Goal: Navigation & Orientation: Understand site structure

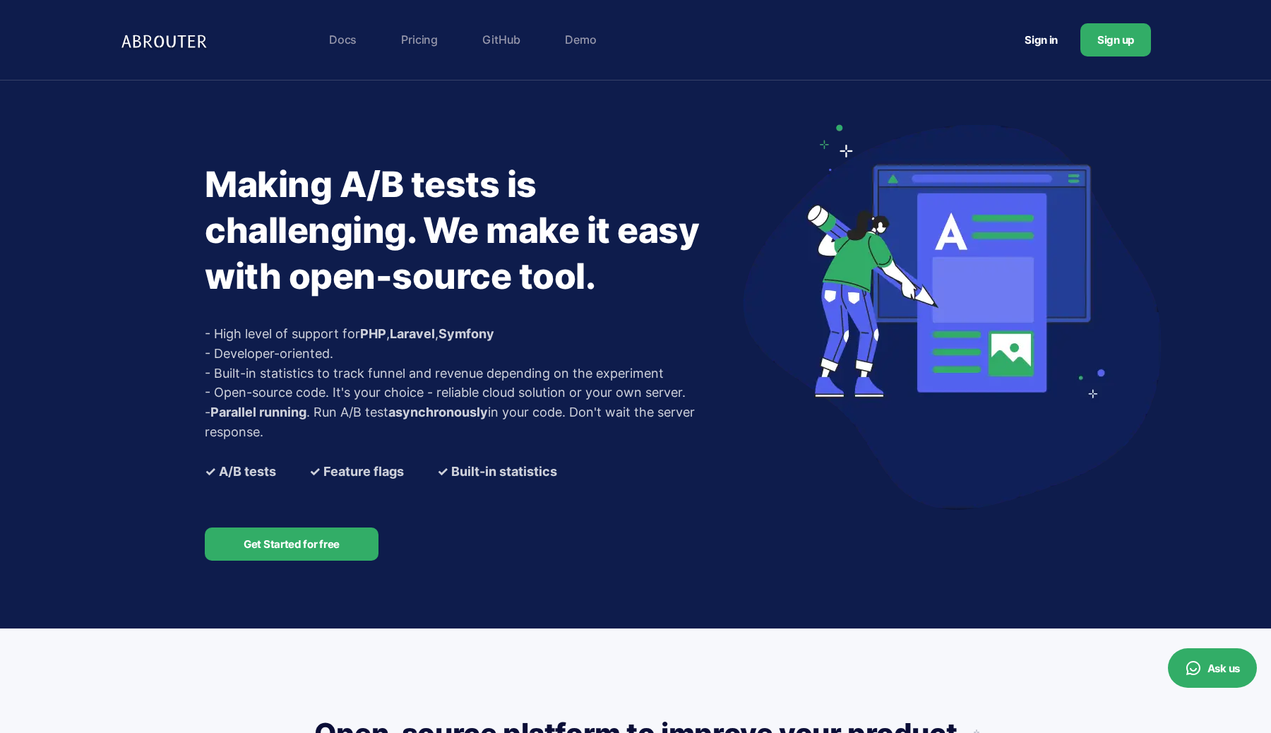
click at [412, 33] on link "Pricing" at bounding box center [419, 39] width 51 height 28
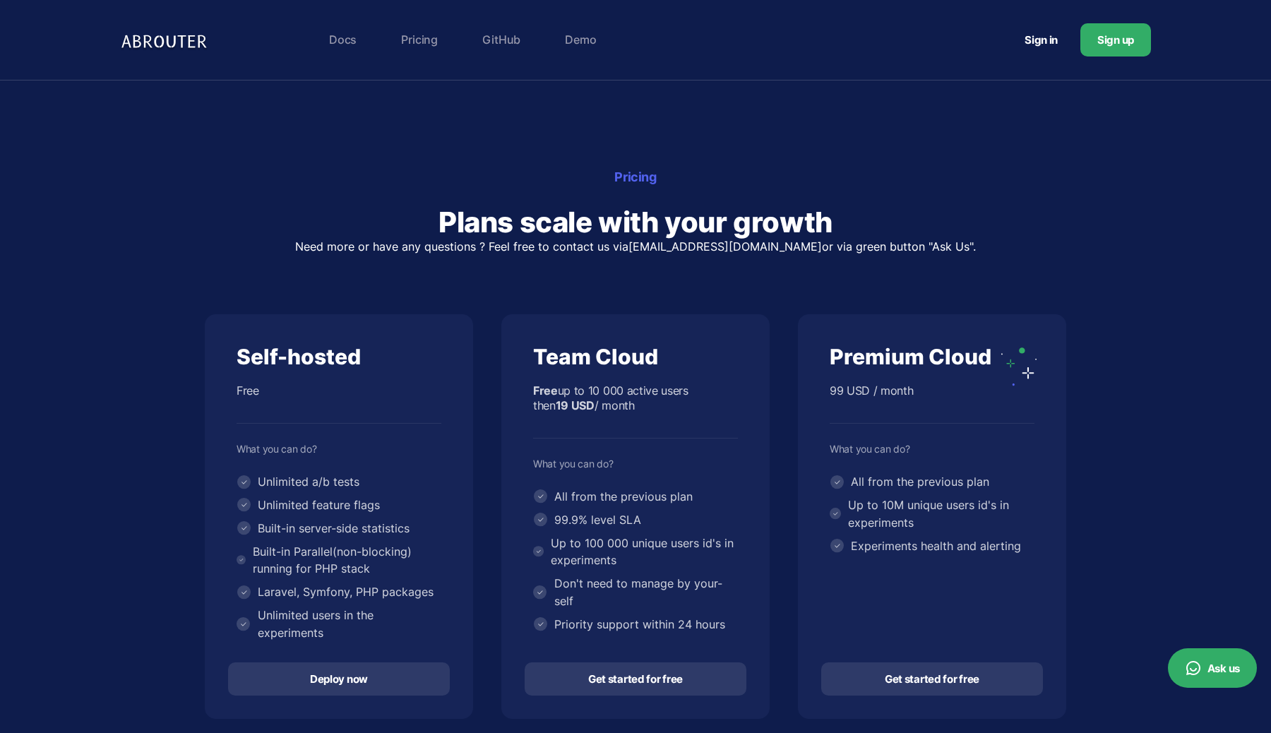
click at [586, 29] on link "Demo" at bounding box center [580, 39] width 45 height 28
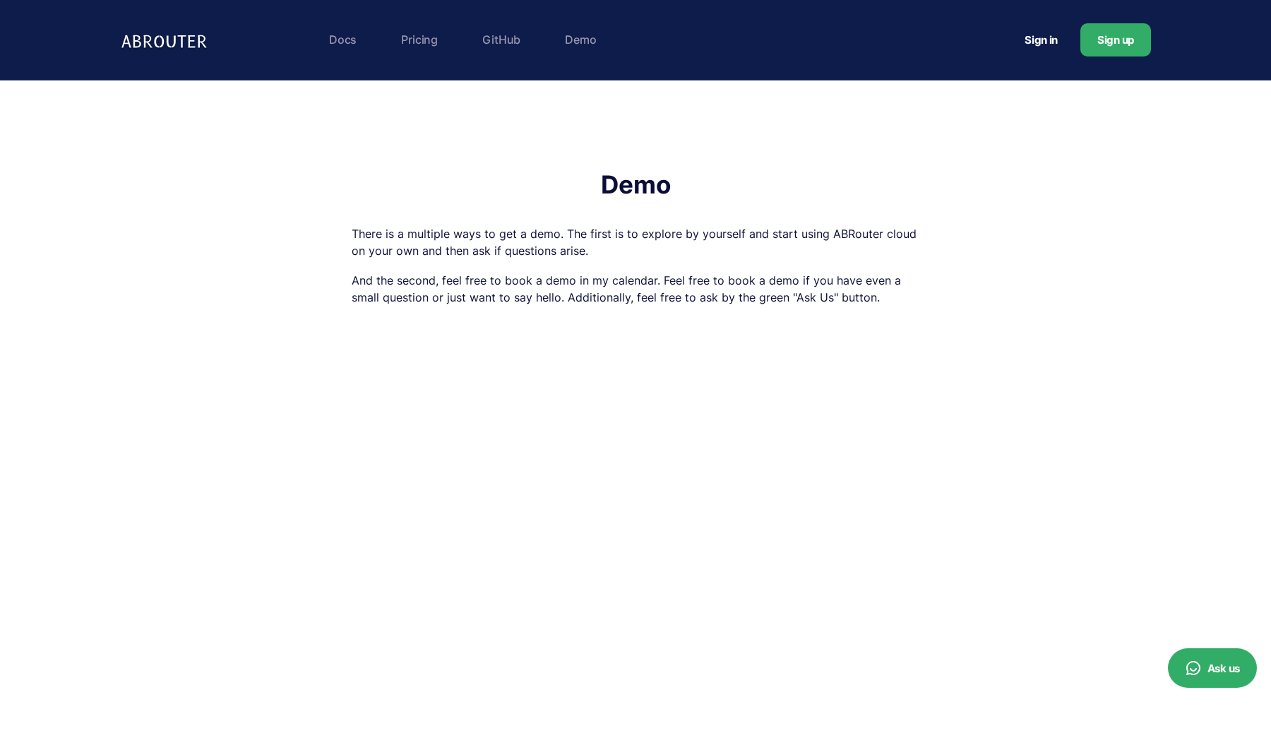
click at [340, 37] on link "Docs" at bounding box center [343, 39] width 42 height 28
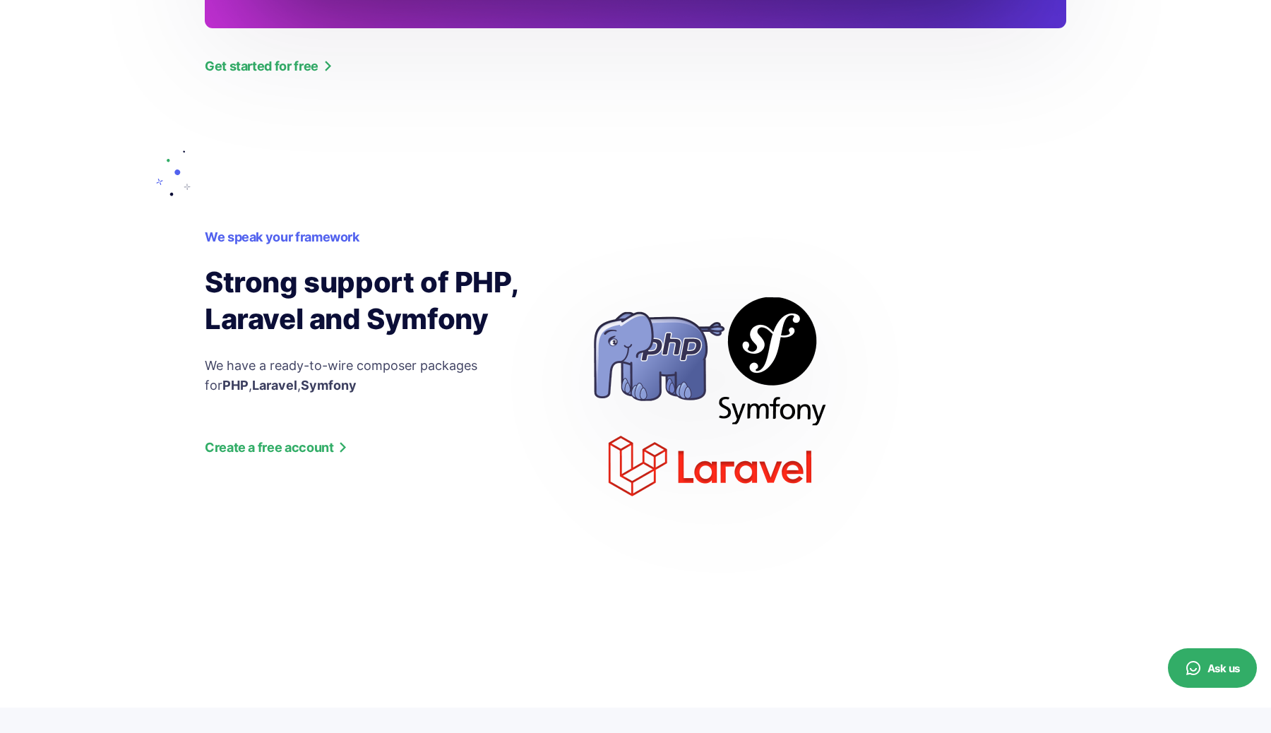
scroll to position [1947, 0]
